Goal: Check status: Check status

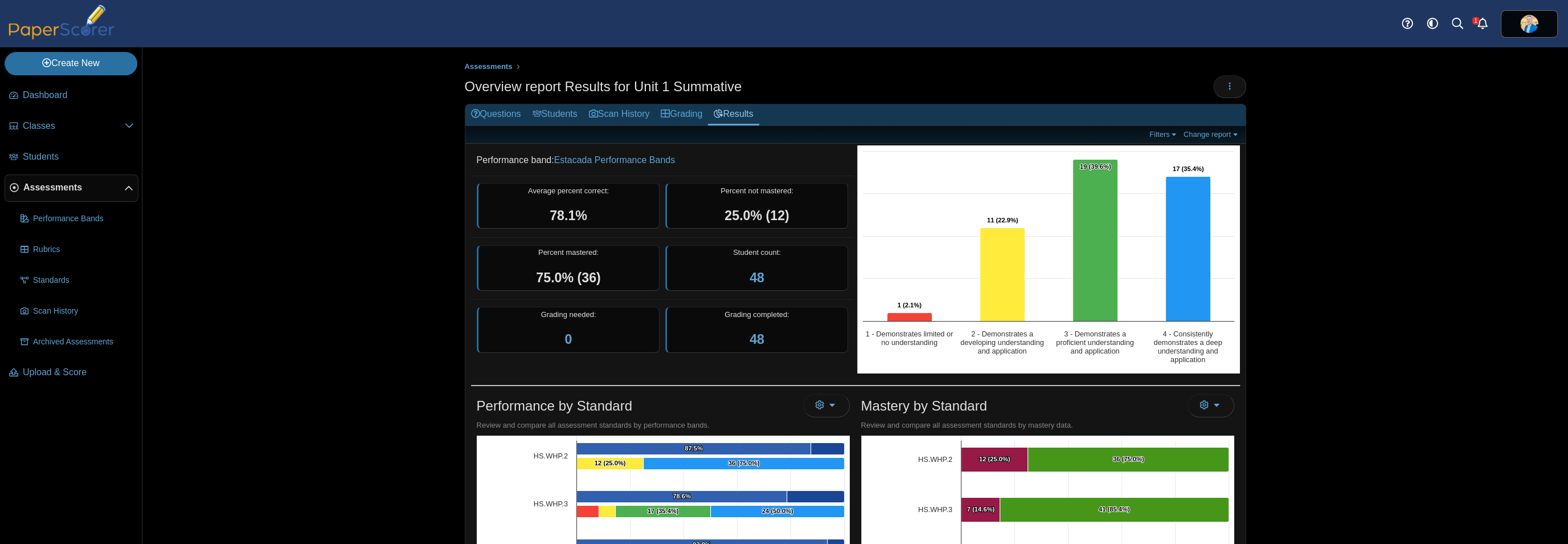
click at [72, 187] on span "Assessments" at bounding box center [73, 187] width 101 height 12
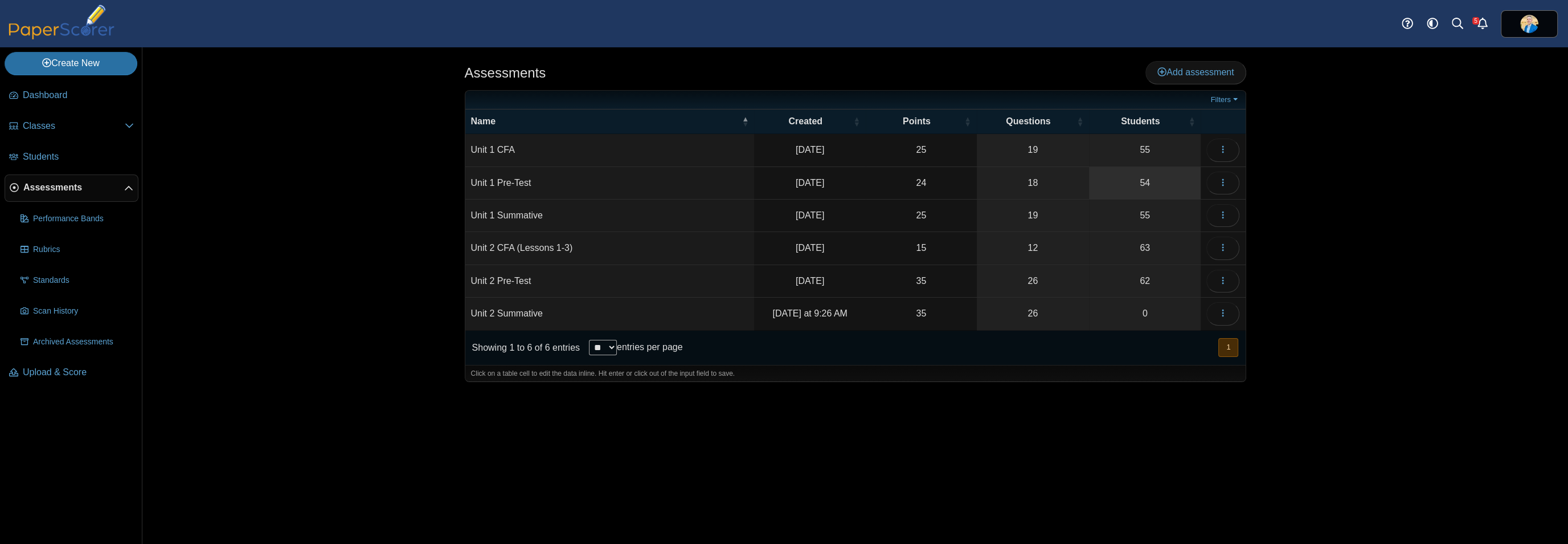
click at [1149, 180] on link "54" at bounding box center [1145, 182] width 112 height 32
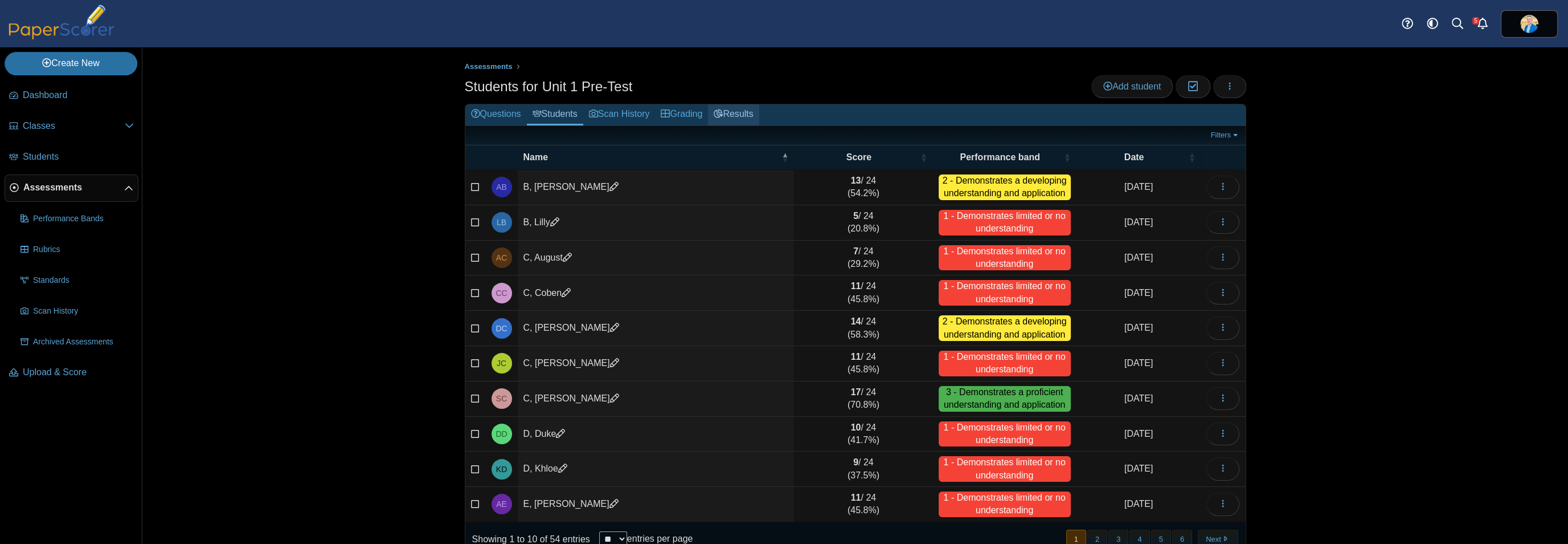
click at [742, 116] on link "Results" at bounding box center [733, 115] width 51 height 21
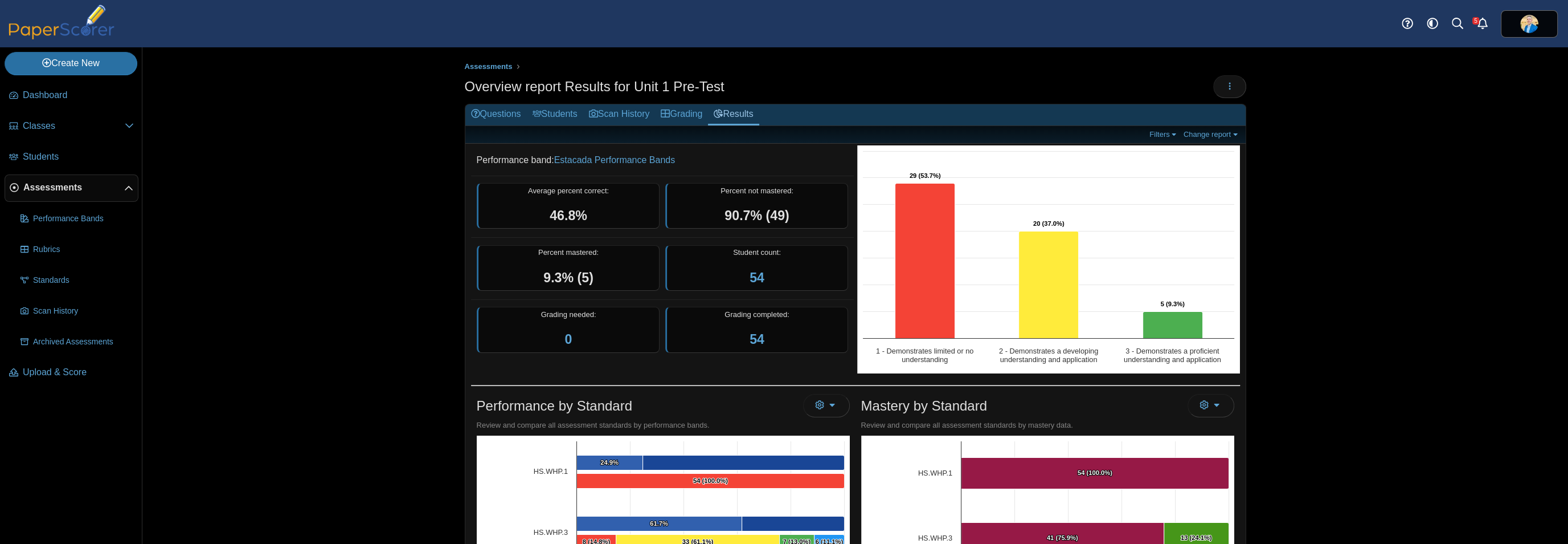
click at [58, 193] on link "Assessments" at bounding box center [71, 188] width 134 height 27
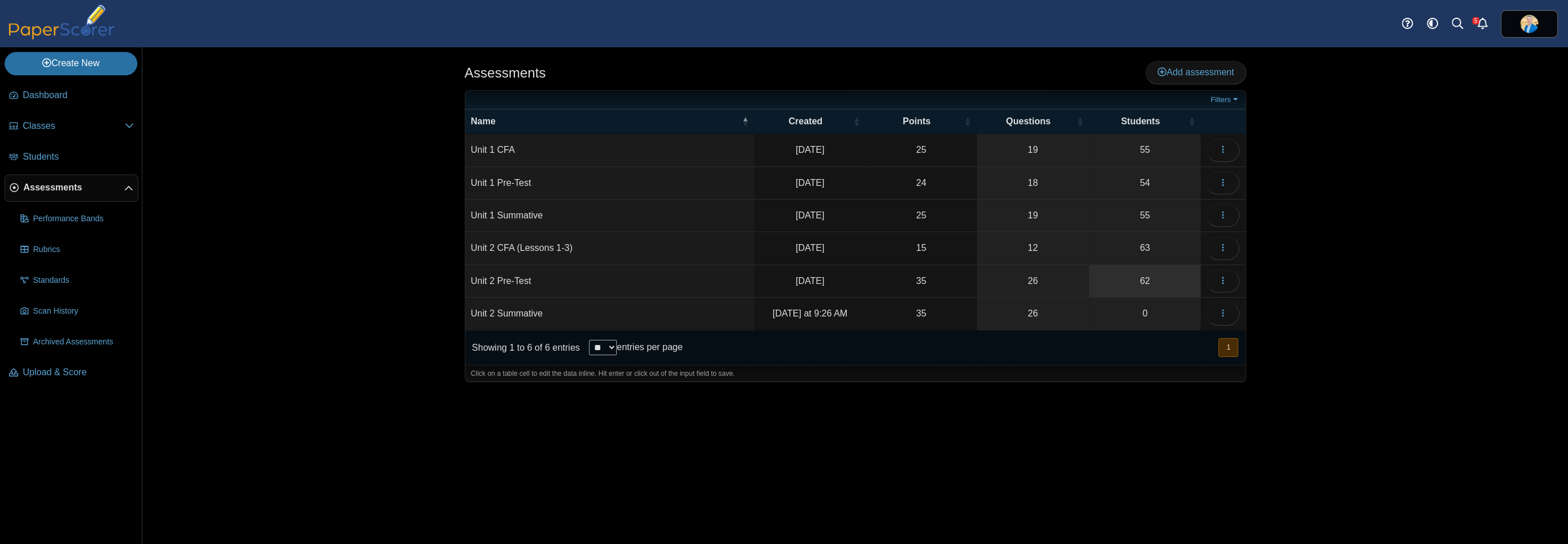
click at [1146, 278] on link "62" at bounding box center [1145, 280] width 112 height 32
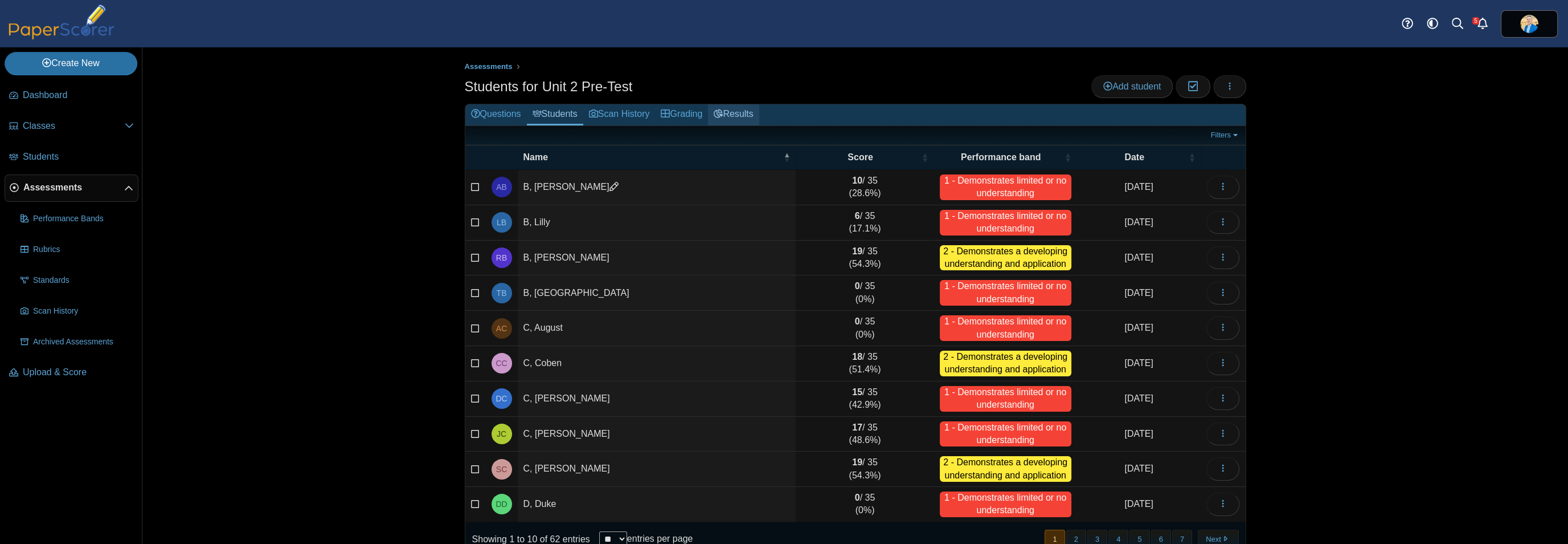
click at [725, 110] on link "Results" at bounding box center [733, 115] width 51 height 21
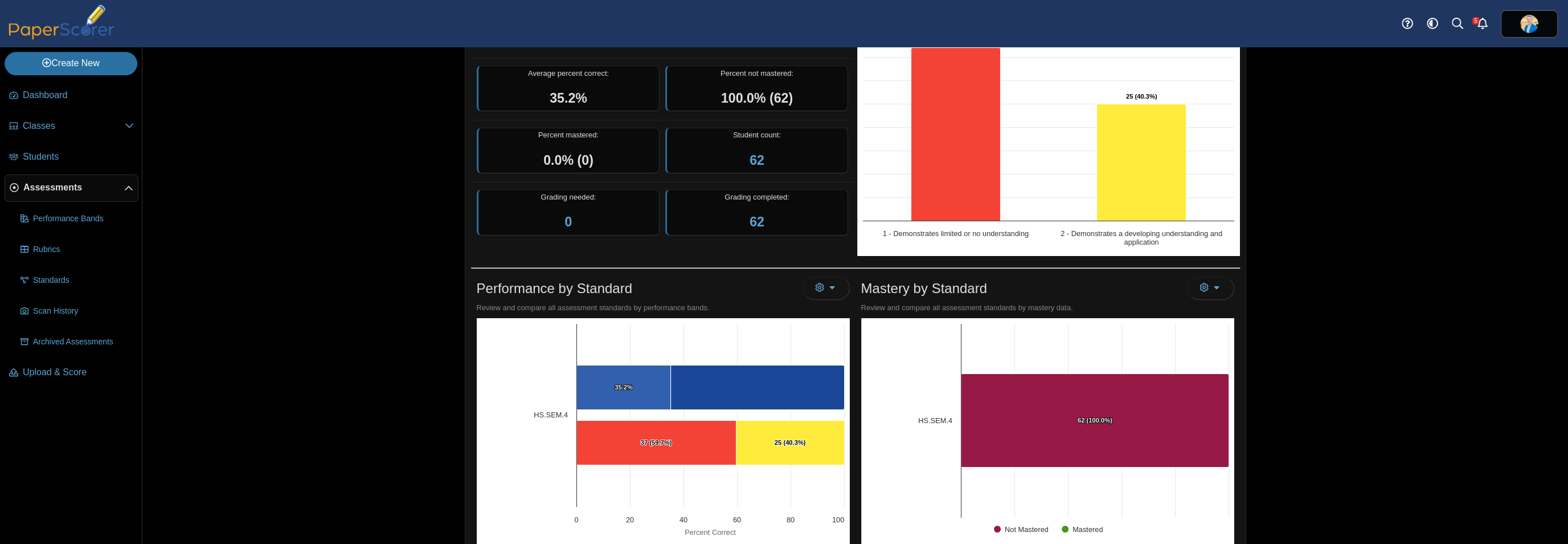
scroll to position [214, 0]
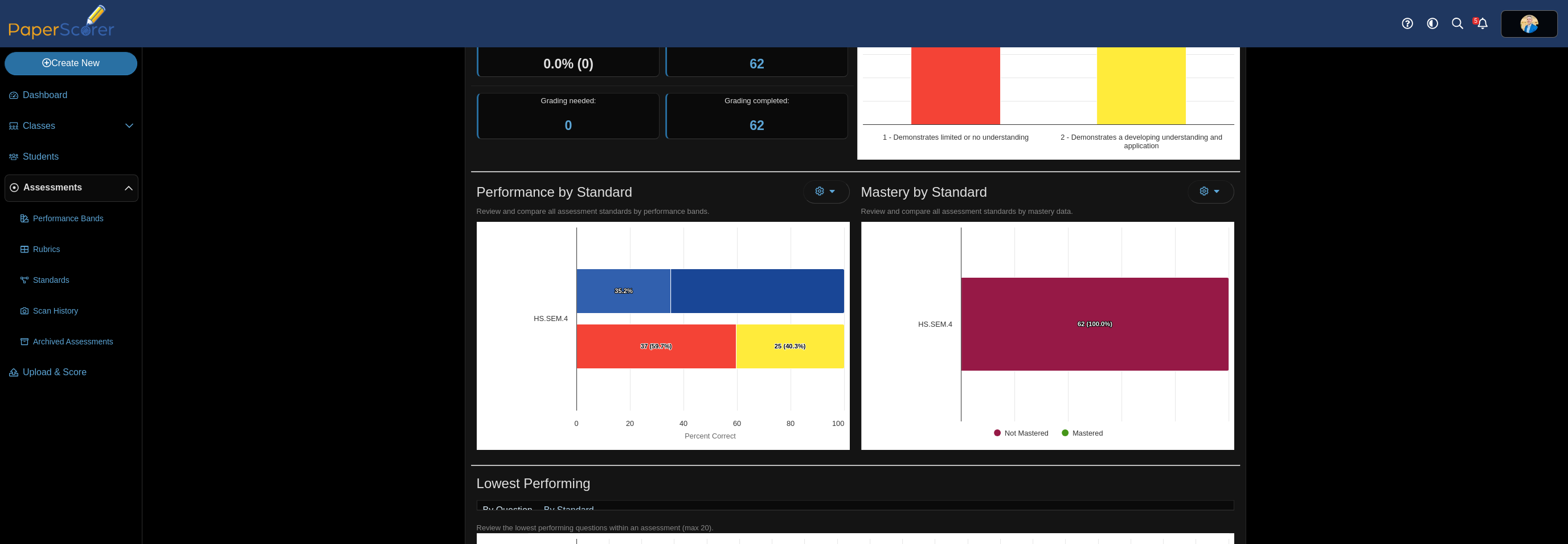
drag, startPoint x: 501, startPoint y: 333, endPoint x: 395, endPoint y: 313, distance: 107.9
click at [395, 313] on div "Assessments Overview report Results for Unit 2 Pre-Test Loading…" at bounding box center [854, 295] width 1425 height 497
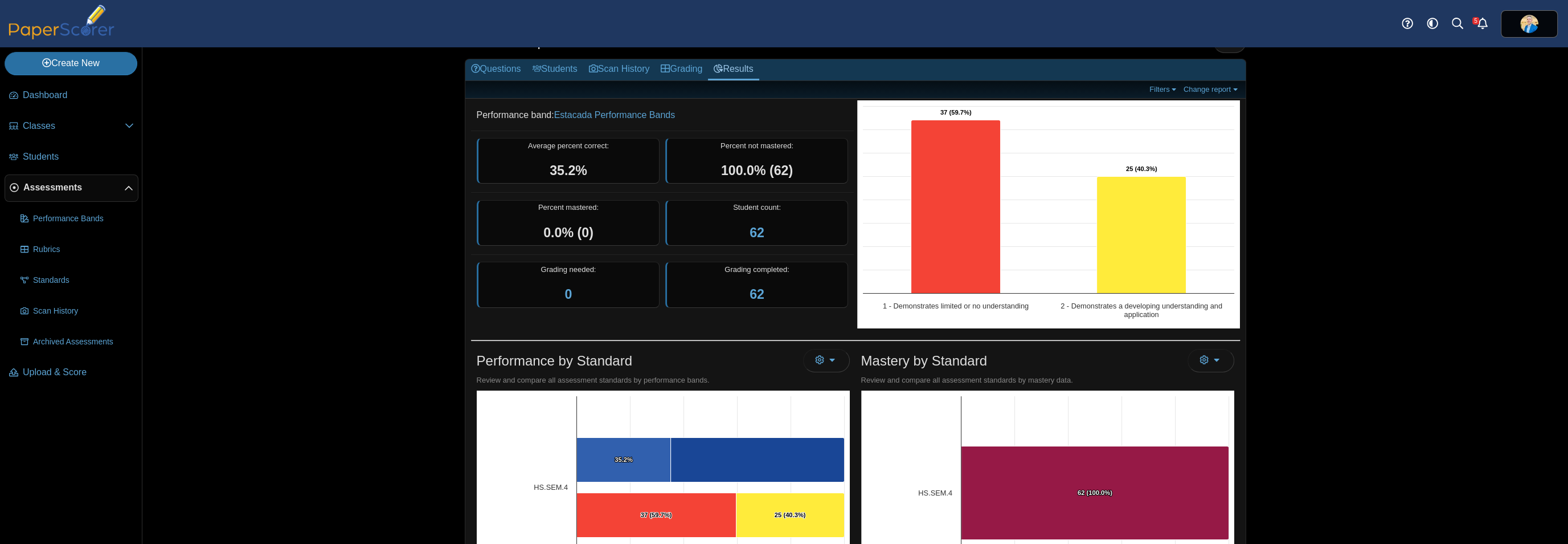
scroll to position [0, 0]
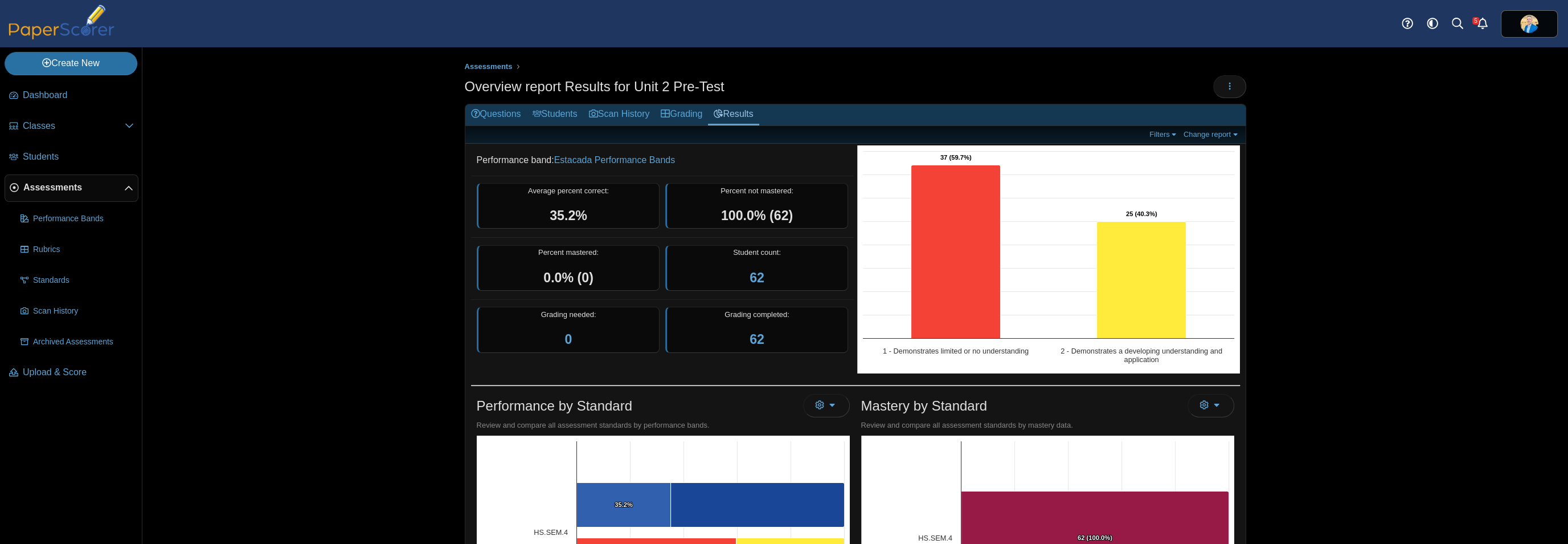
click at [60, 186] on span "Assessments" at bounding box center [73, 187] width 101 height 12
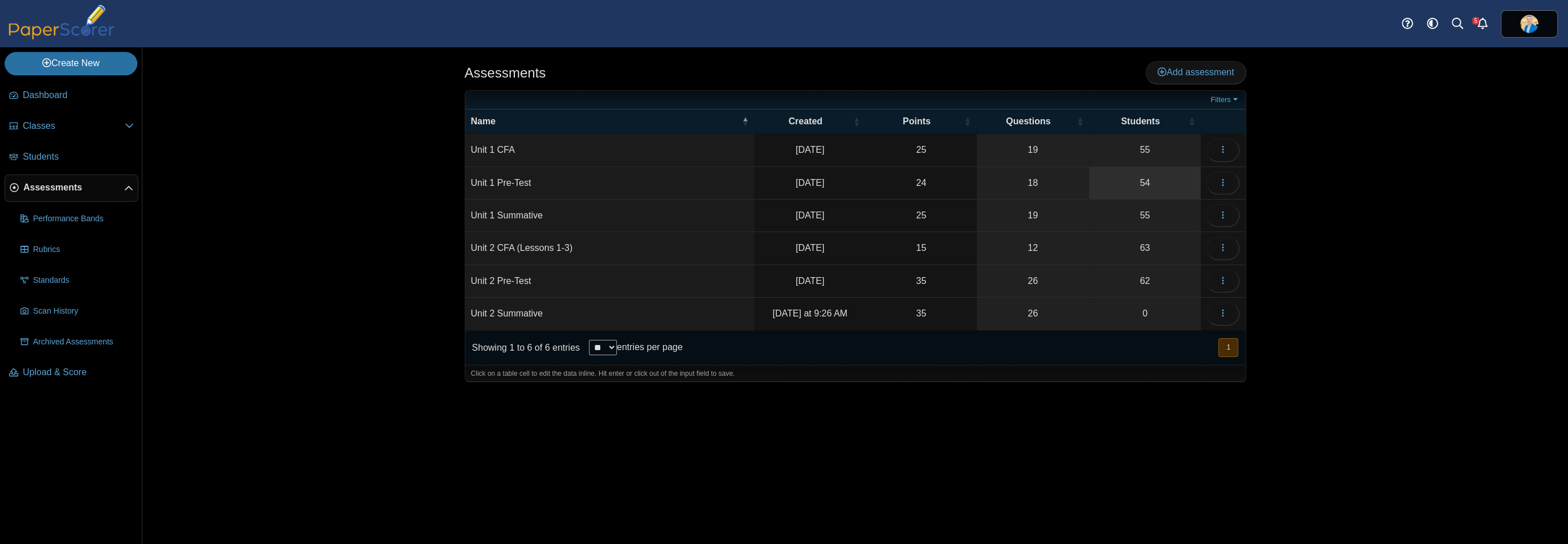
click at [1150, 189] on link "54" at bounding box center [1145, 182] width 112 height 32
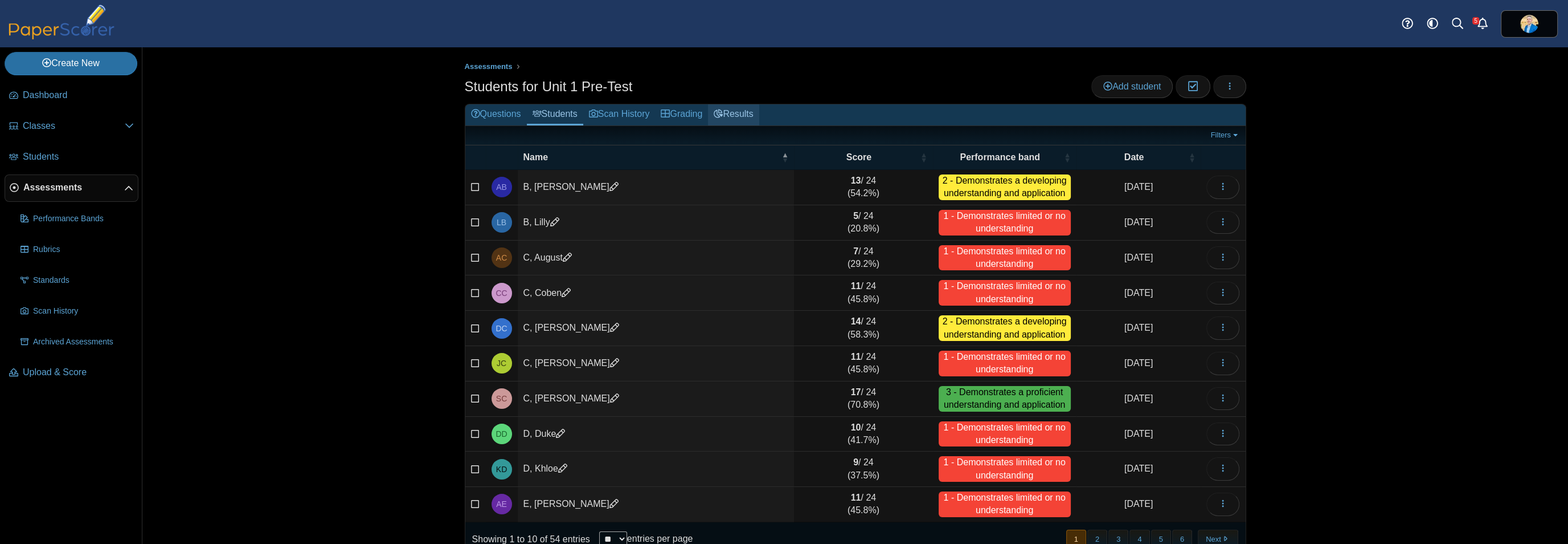
click at [738, 108] on link "Results" at bounding box center [733, 115] width 51 height 21
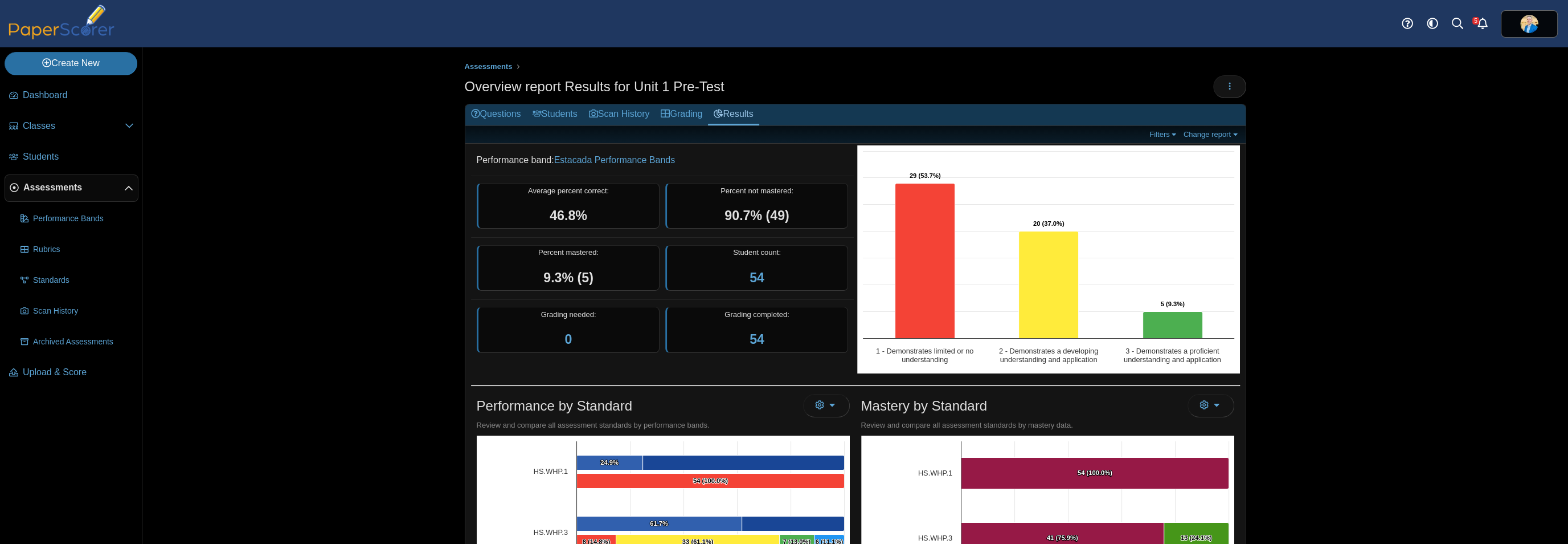
click at [77, 186] on span "Assessments" at bounding box center [73, 187] width 101 height 12
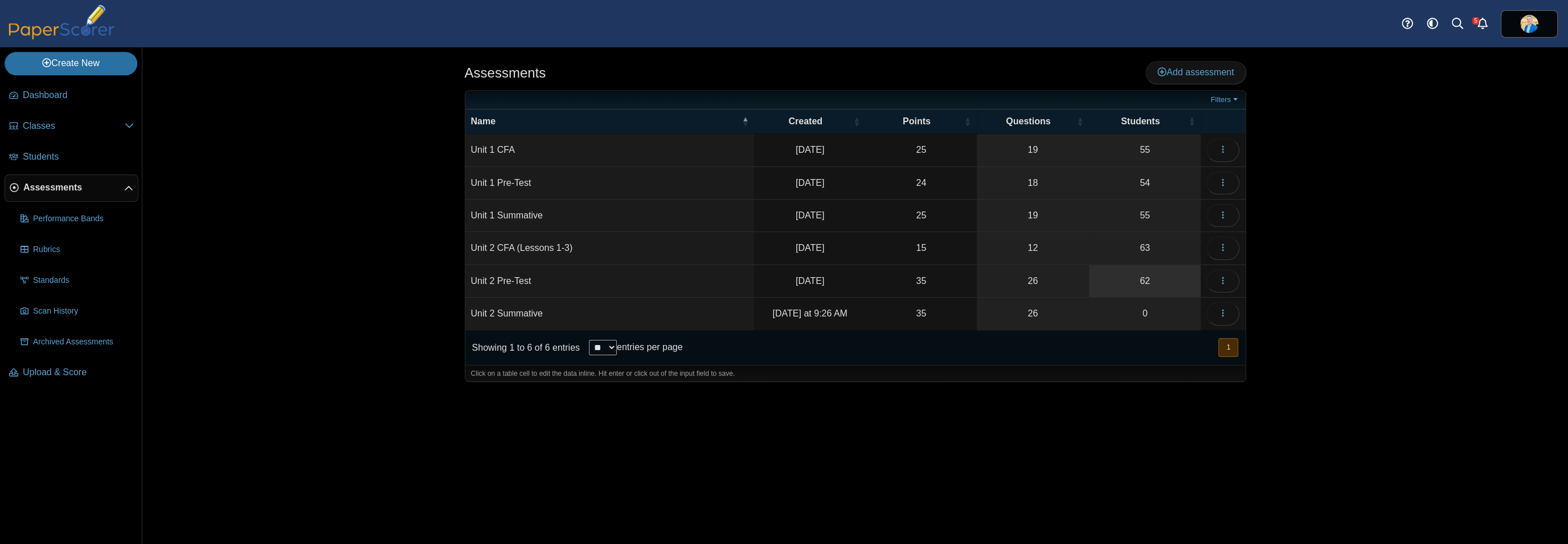
click at [1138, 277] on link "62" at bounding box center [1145, 280] width 112 height 32
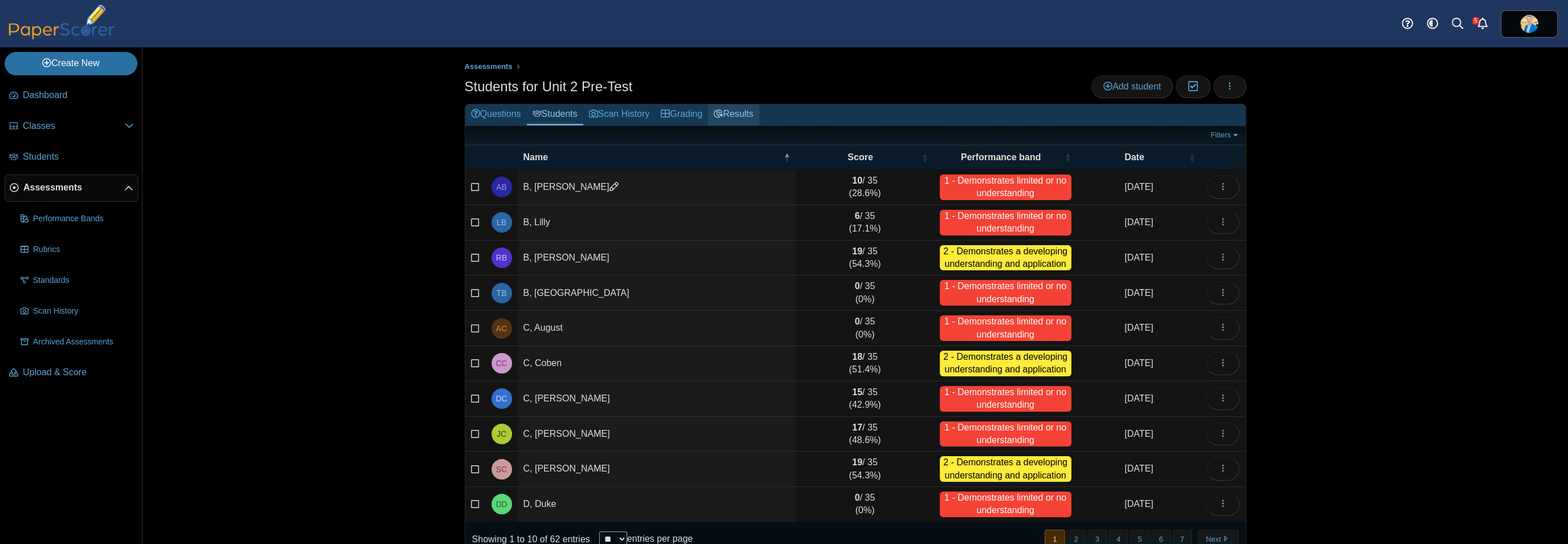
click at [729, 114] on link "Results" at bounding box center [733, 115] width 51 height 21
